Goal: Task Accomplishment & Management: Manage account settings

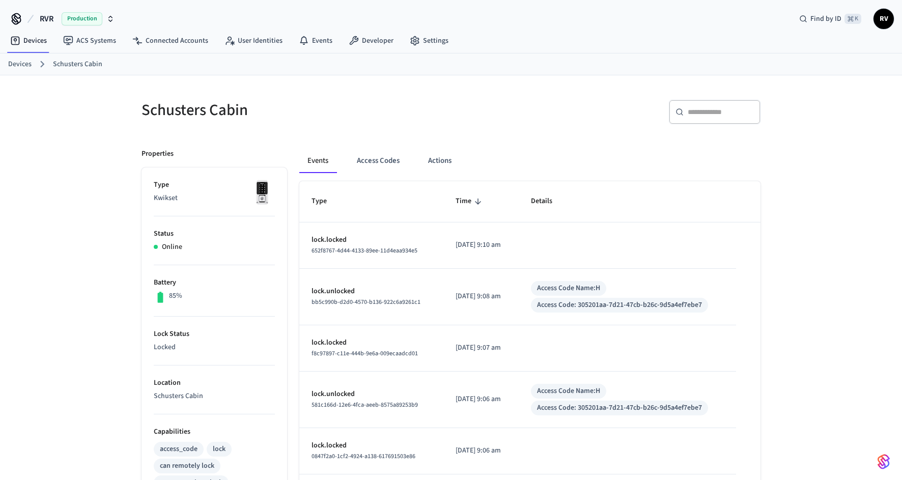
click at [618, 36] on div "Devices ACS Systems Connected Accounts User Identities Events Developer Settings" at bounding box center [451, 42] width 902 height 24
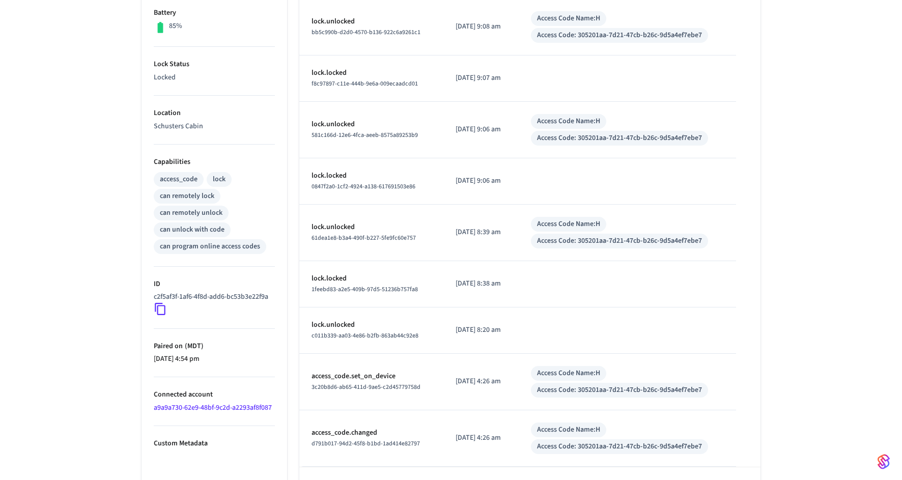
scroll to position [303, 0]
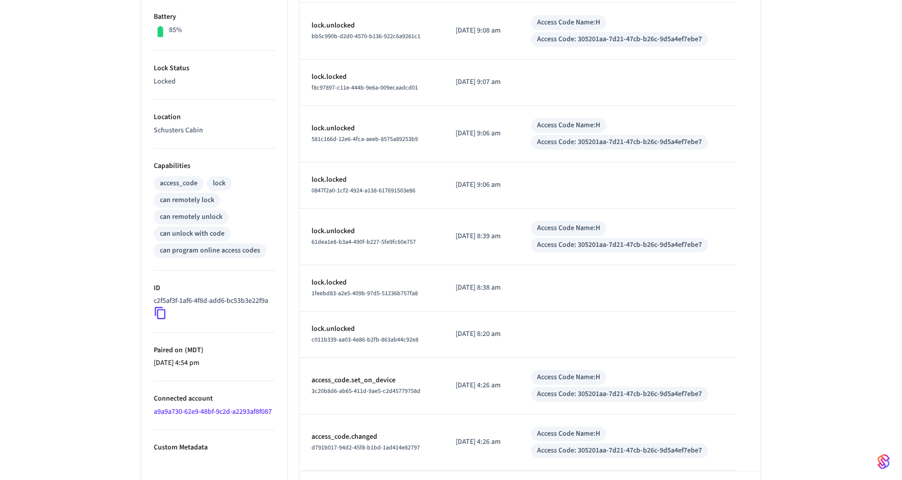
scroll to position [303, 0]
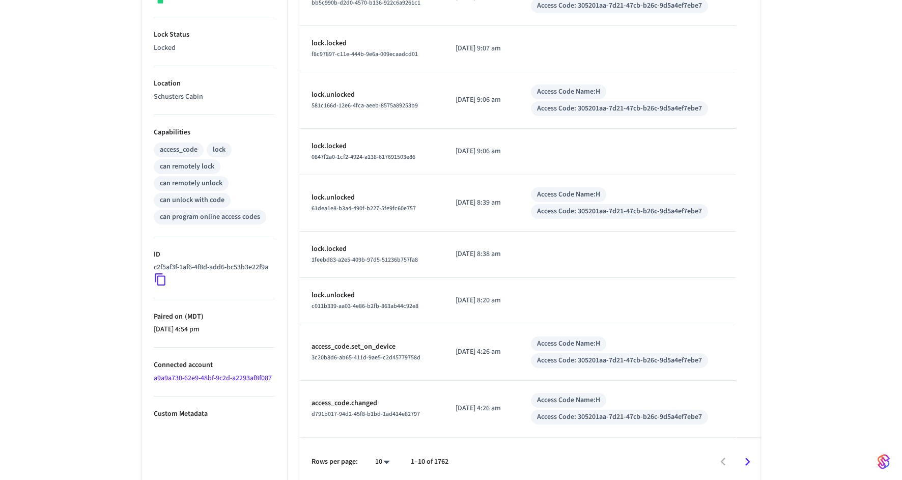
scroll to position [303, 0]
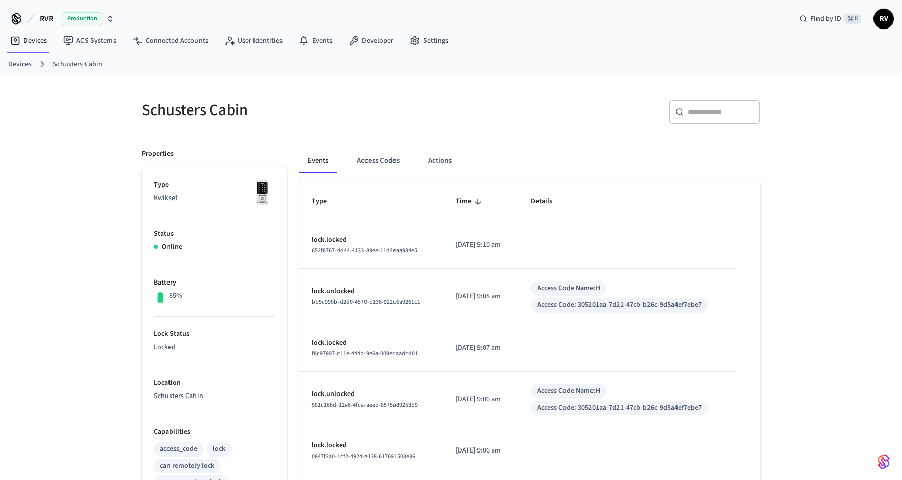
click at [389, 174] on div "Events Access Codes Actions" at bounding box center [529, 165] width 461 height 33
click at [389, 170] on button "Access Codes" at bounding box center [378, 161] width 59 height 24
click at [24, 63] on link "Devices" at bounding box center [19, 64] width 23 height 11
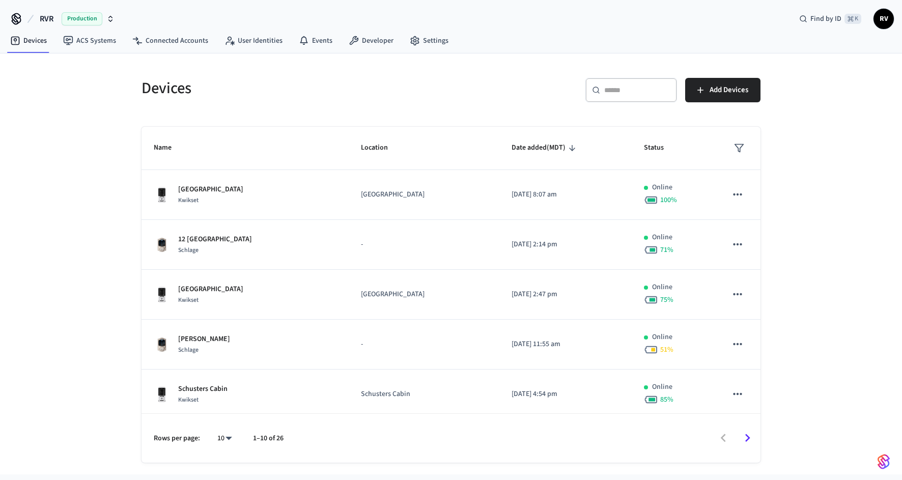
click at [653, 93] on input "text" at bounding box center [637, 90] width 66 height 10
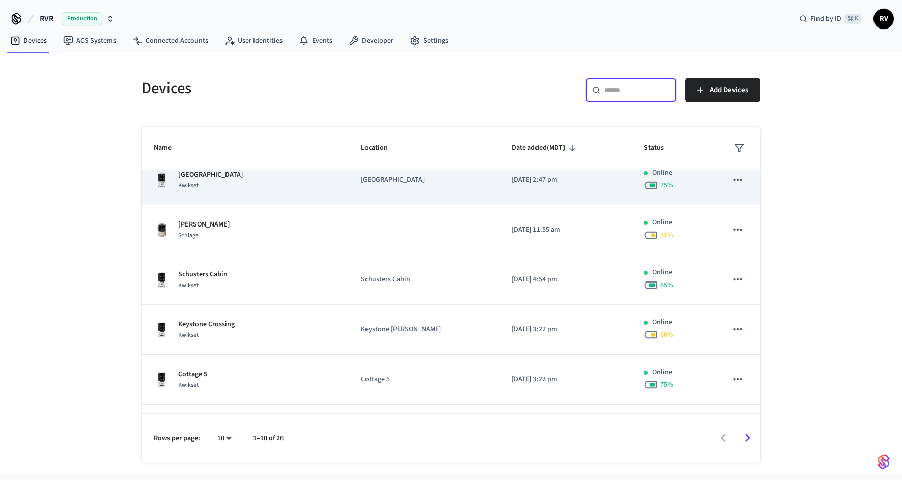
scroll to position [98, 0]
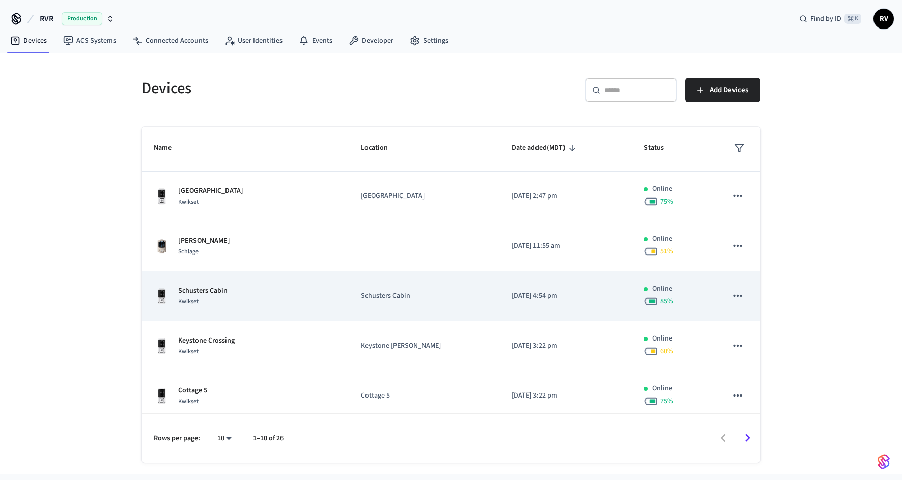
click at [297, 303] on div "Schusters Cabin Kwikset" at bounding box center [245, 296] width 183 height 21
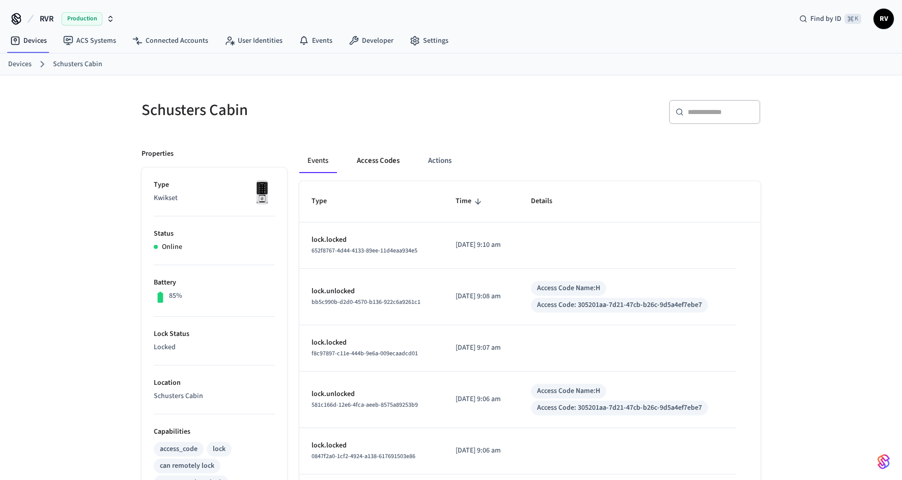
click at [402, 171] on button "Access Codes" at bounding box center [378, 161] width 59 height 24
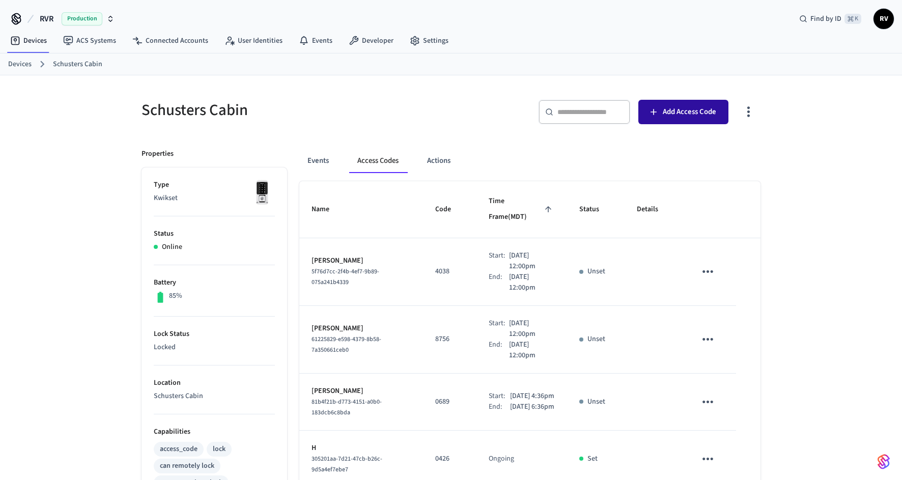
click at [675, 120] on button "Add Access Code" at bounding box center [683, 112] width 90 height 24
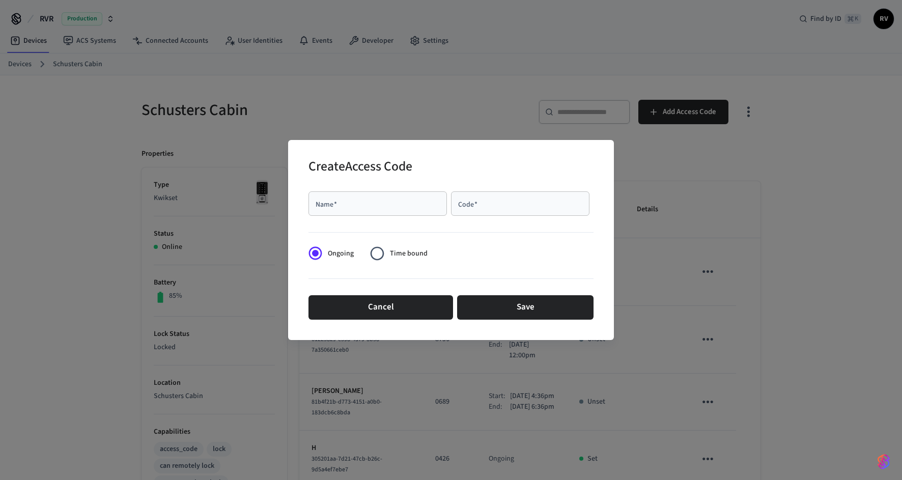
click at [378, 209] on div "Name   *" at bounding box center [377, 203] width 138 height 24
type input "*"
click at [482, 216] on div "Code   * Code   *" at bounding box center [522, 205] width 143 height 29
click at [479, 204] on input "Code   *" at bounding box center [520, 203] width 126 height 10
type input "*****"
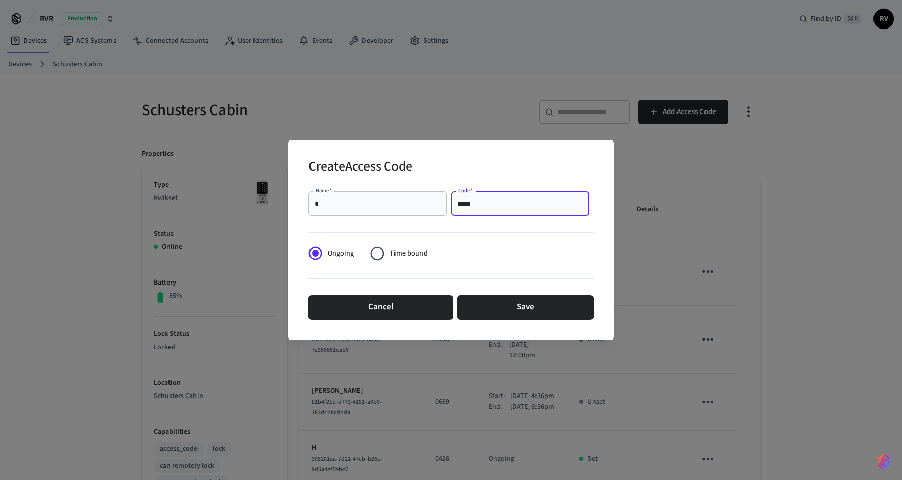
click at [415, 252] on span "Time bound" at bounding box center [409, 253] width 38 height 11
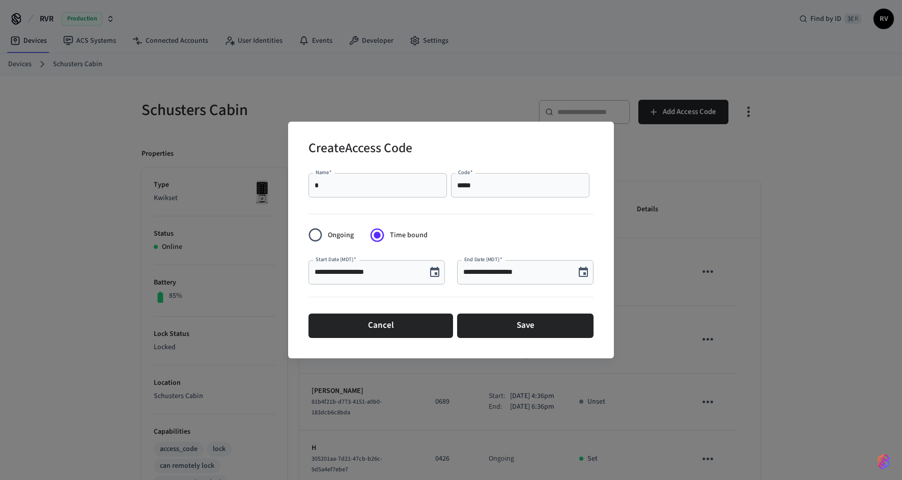
click at [568, 267] on input "**********" at bounding box center [516, 272] width 106 height 10
click at [577, 270] on icon "Choose date, selected date is Aug 29, 2025" at bounding box center [583, 272] width 12 height 12
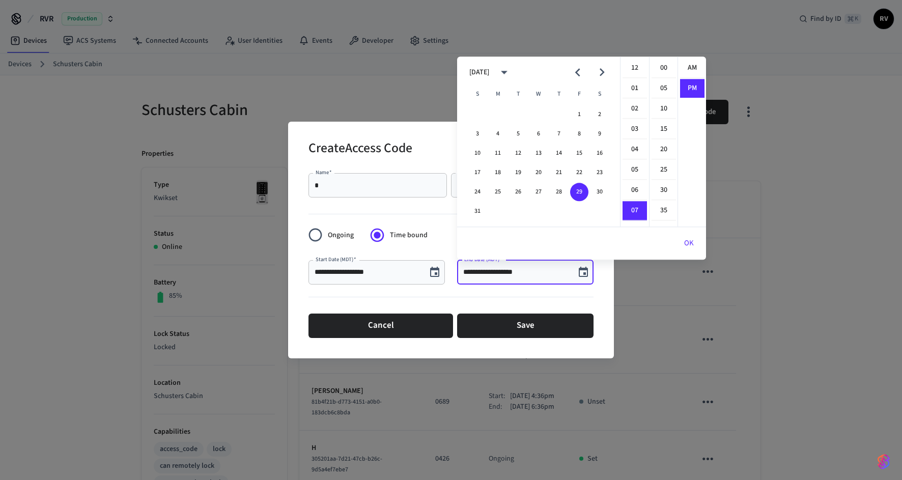
scroll to position [18, 0]
click at [598, 73] on icon "Next month" at bounding box center [602, 73] width 16 height 16
click at [501, 108] on button "1" at bounding box center [498, 114] width 18 height 18
type input "**********"
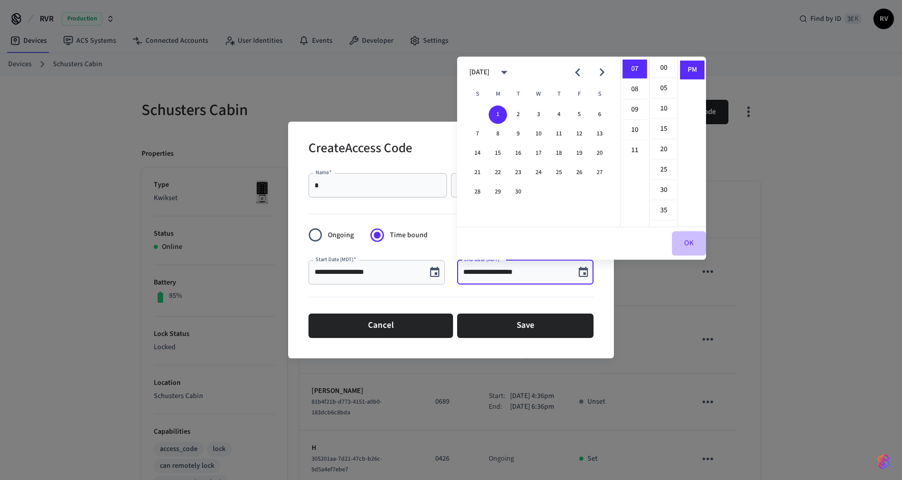
click at [689, 242] on button "OK" at bounding box center [689, 243] width 34 height 24
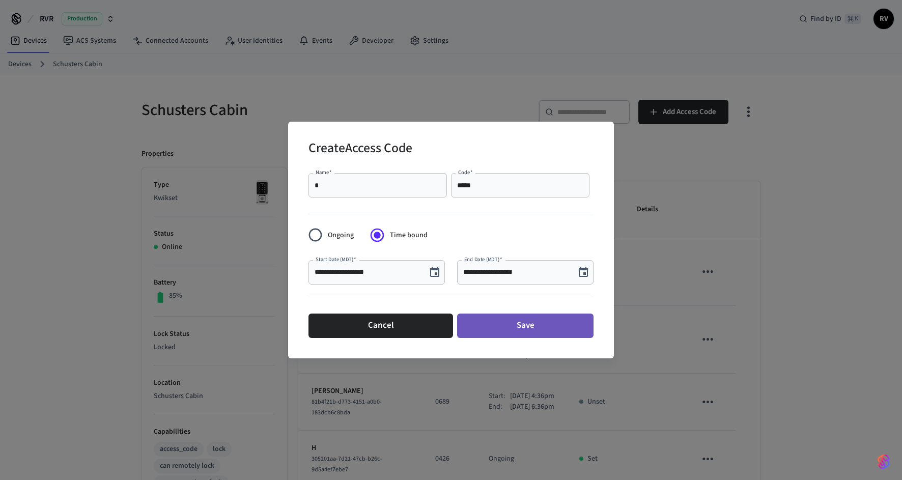
click at [550, 323] on button "Save" at bounding box center [525, 326] width 136 height 24
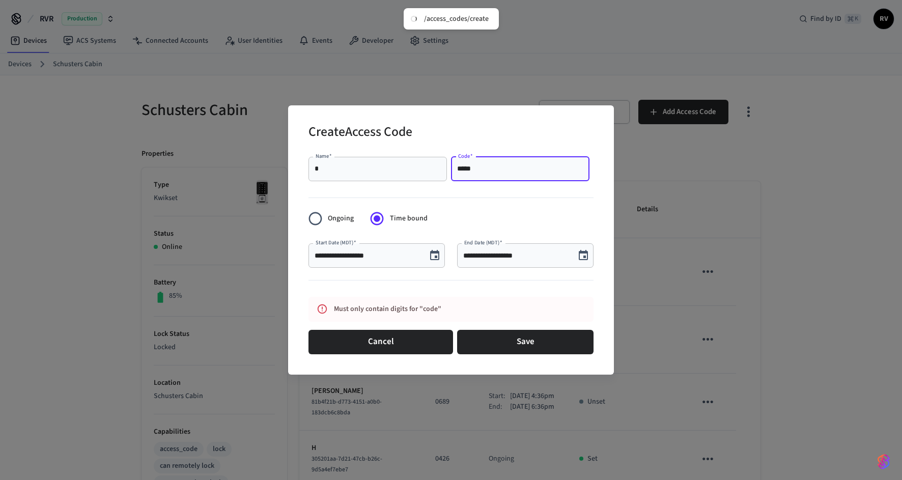
click at [462, 165] on input "*****" at bounding box center [520, 169] width 126 height 10
type input "****"
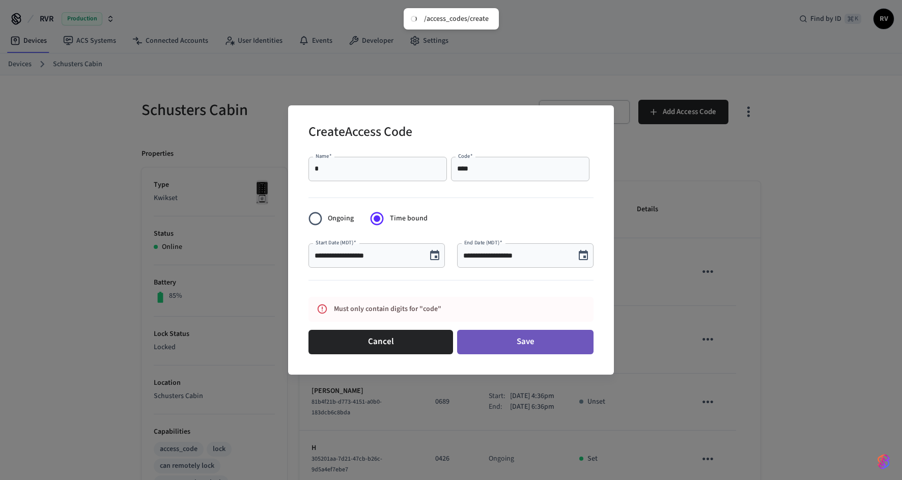
click at [520, 333] on button "Save" at bounding box center [525, 342] width 136 height 24
